Goal: Find specific page/section: Find specific page/section

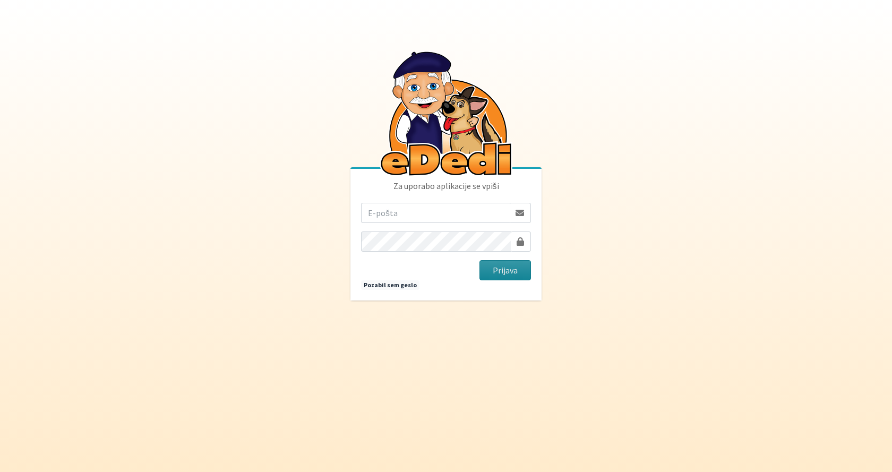
type input "[EMAIL_ADDRESS][DOMAIN_NAME]"
click at [487, 270] on button "Prijava" at bounding box center [506, 270] width 52 height 20
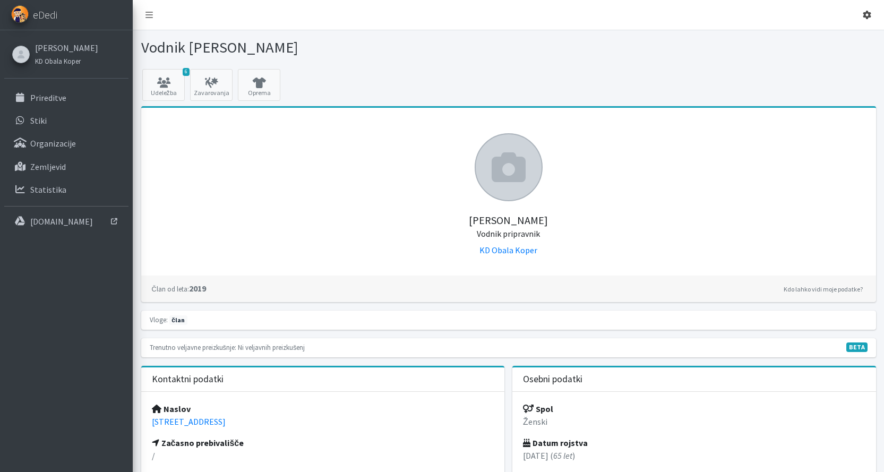
click at [869, 15] on icon at bounding box center [867, 15] width 8 height 8
click at [42, 97] on p "Prireditve" at bounding box center [48, 97] width 36 height 11
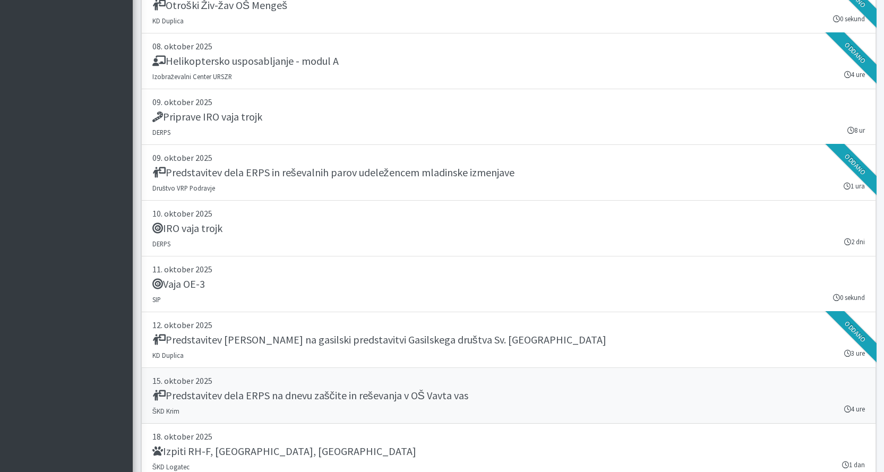
scroll to position [2709, 0]
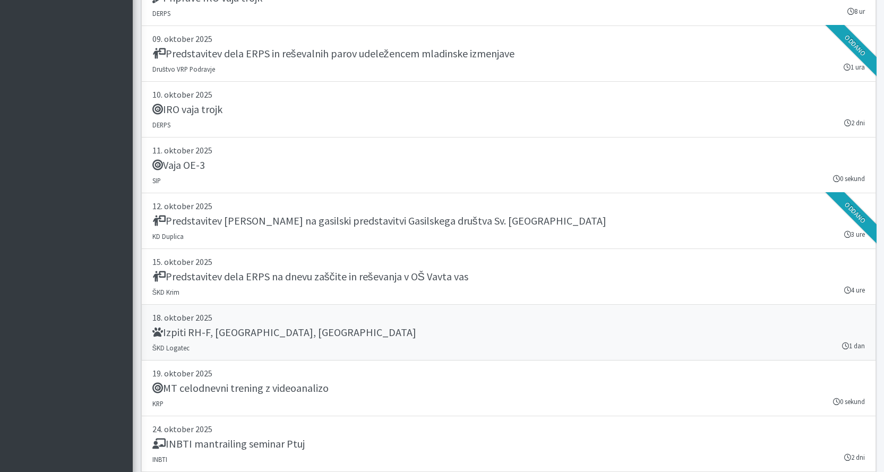
click at [280, 329] on div "Izpiti RH-F, FL, MT" at bounding box center [508, 333] width 713 height 15
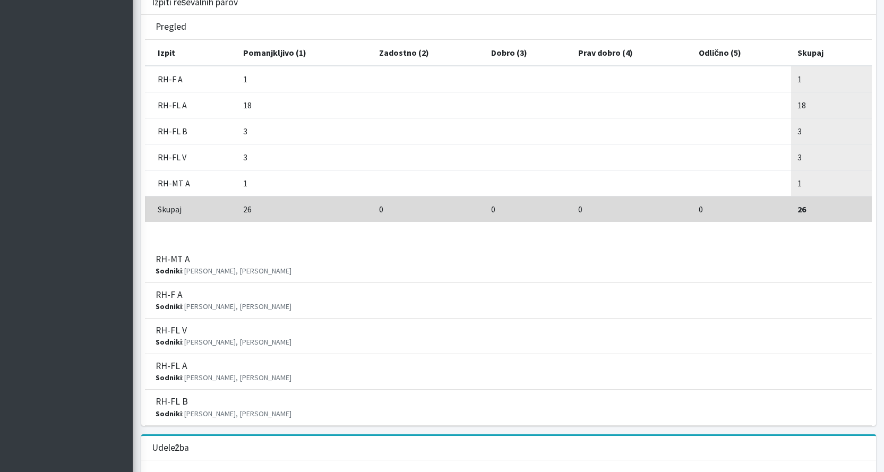
scroll to position [372, 0]
